Goal: Information Seeking & Learning: Learn about a topic

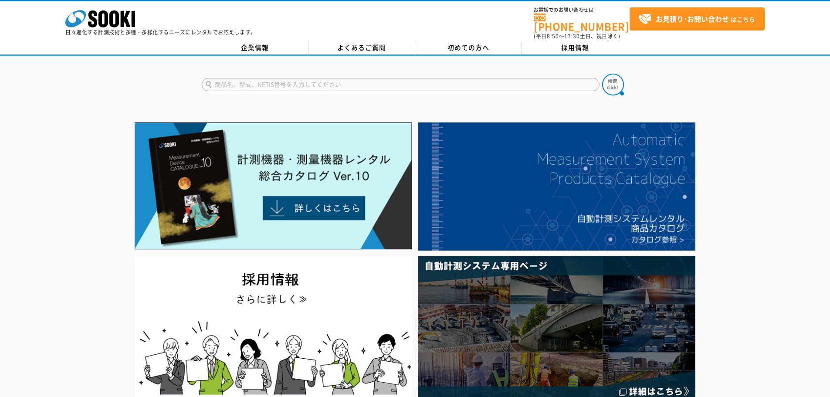
click at [305, 81] on input "text" at bounding box center [401, 84] width 398 height 13
type input "監視カメラ"
click at [602, 74] on button at bounding box center [613, 85] width 22 height 22
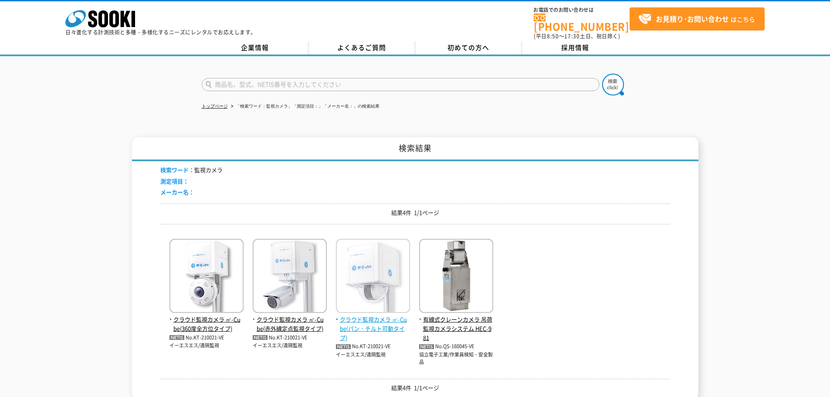
click at [382, 267] on img at bounding box center [373, 277] width 74 height 76
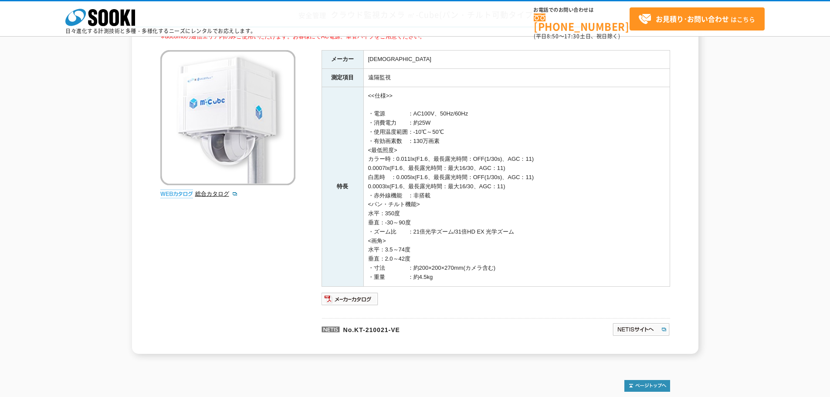
scroll to position [65, 0]
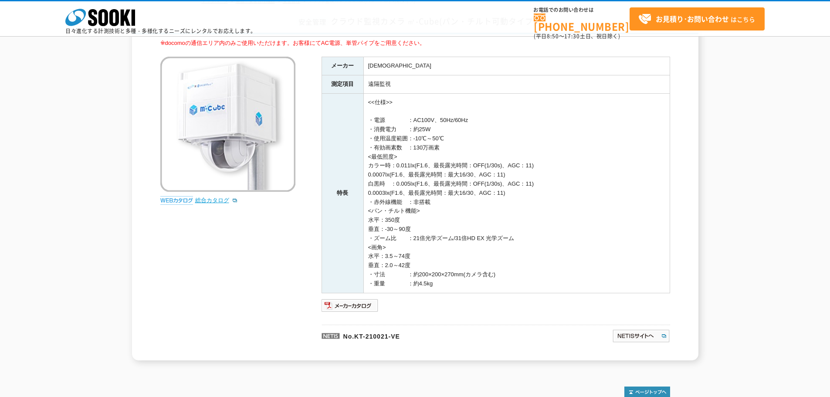
click at [219, 202] on link "総合カタログ" at bounding box center [216, 200] width 43 height 7
click at [619, 337] on img at bounding box center [641, 336] width 58 height 14
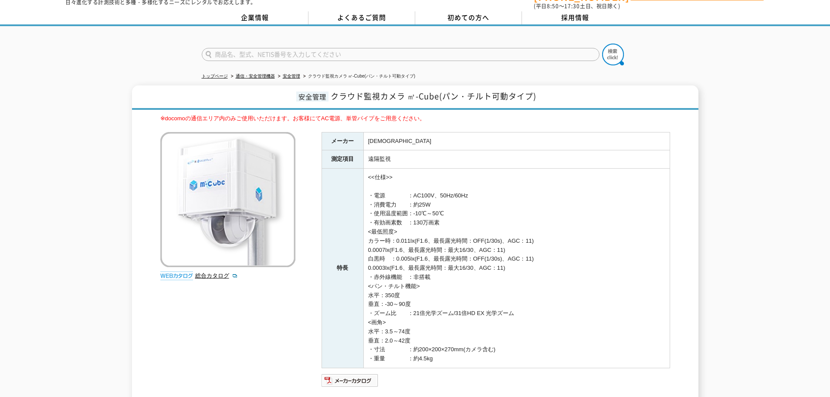
scroll to position [0, 0]
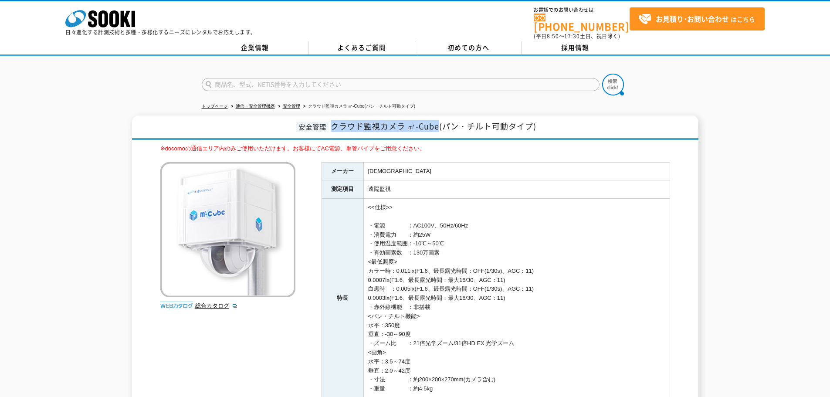
drag, startPoint x: 332, startPoint y: 120, endPoint x: 437, endPoint y: 124, distance: 105.5
click at [437, 124] on span "クラウド監視カメラ ㎥-Cube(パン・チルト可動タイプ)" at bounding box center [434, 126] width 206 height 12
